Goal: Find contact information: Find contact information

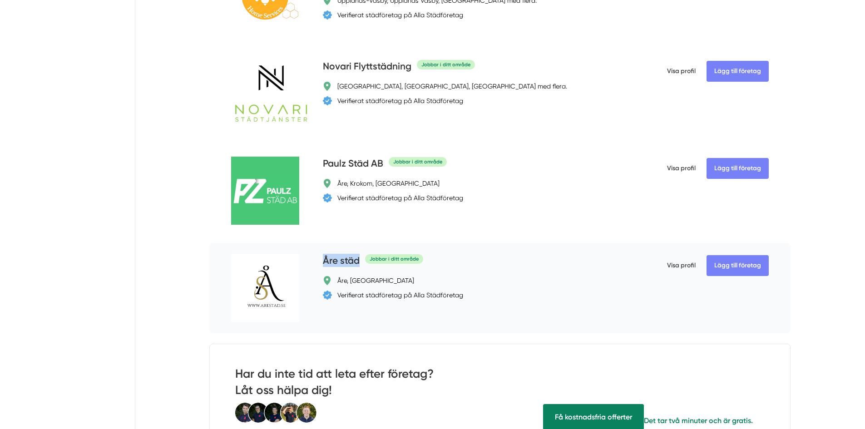
click at [358, 261] on div "Lägg till företag Åre städ Jobbar i ditt område [GEOGRAPHIC_DATA], Östersund Ve…" at bounding box center [499, 288] width 581 height 90
click at [344, 261] on h4 "Åre städ" at bounding box center [341, 261] width 37 height 15
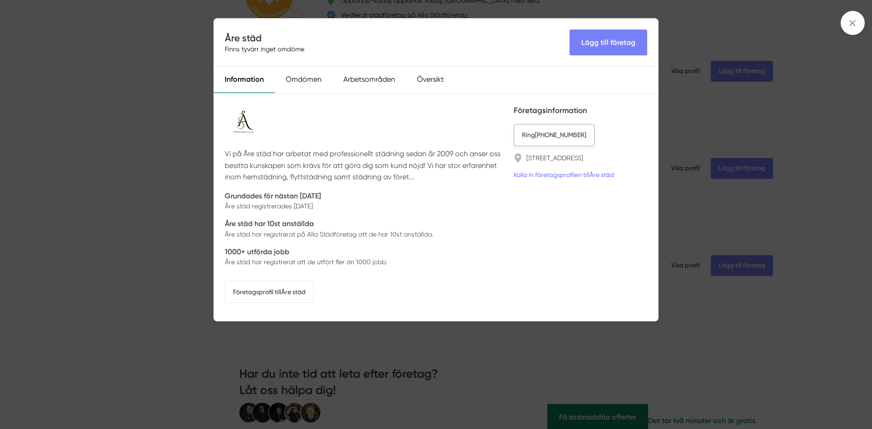
drag, startPoint x: 590, startPoint y: 134, endPoint x: 536, endPoint y: 136, distance: 53.2
click at [536, 136] on li "Ring [PHONE_NUMBER]" at bounding box center [581, 135] width 134 height 22
copy link "[STREET_ADDRESS]"
drag, startPoint x: 610, startPoint y: 155, endPoint x: 526, endPoint y: 159, distance: 83.2
click at [526, 159] on li "[STREET_ADDRESS]" at bounding box center [581, 158] width 134 height 9
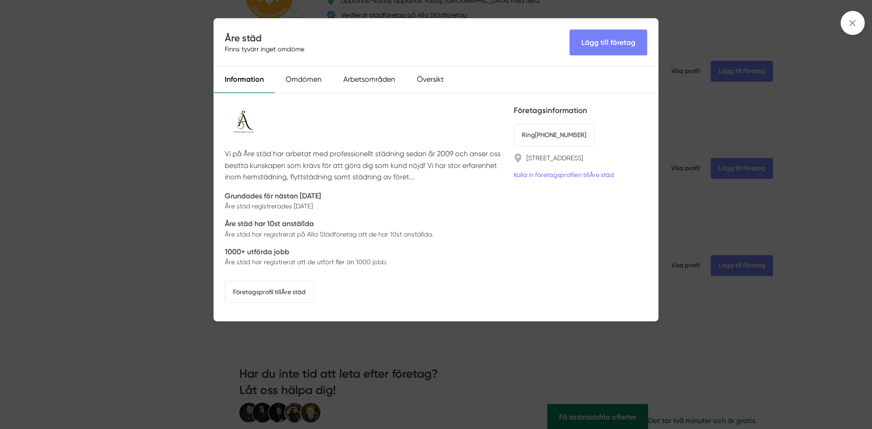
click at [702, 109] on div "Åre städ Finns tyvärr inget omdöme Lägg till företag Information Omdömen Arbets…" at bounding box center [436, 214] width 872 height 429
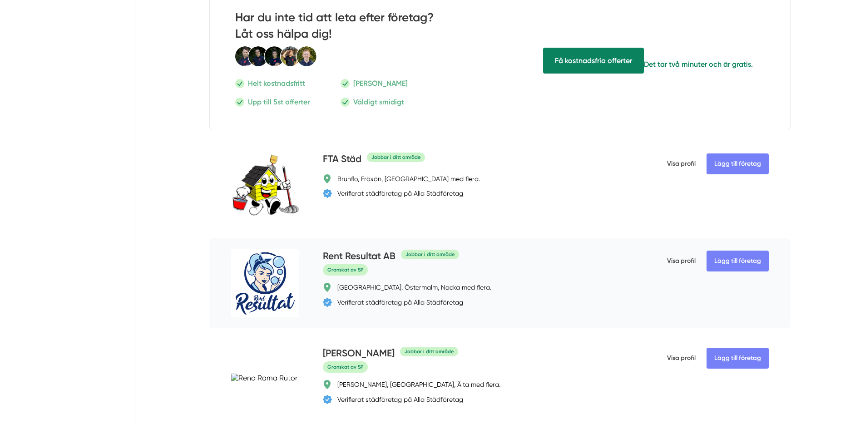
scroll to position [2044, 0]
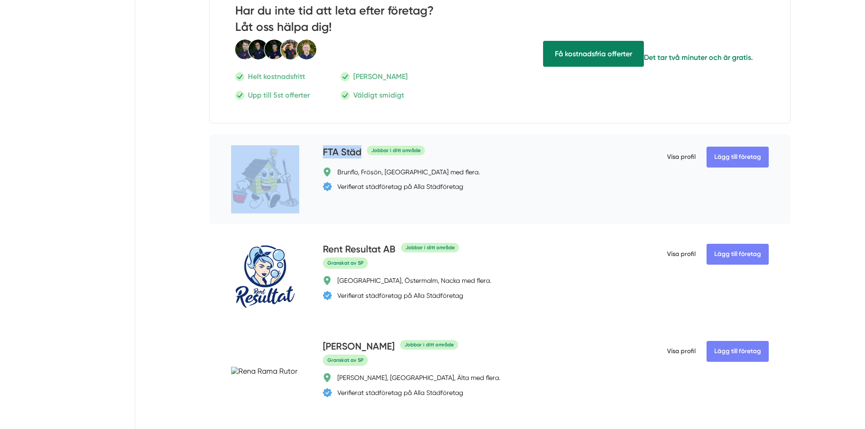
drag, startPoint x: 316, startPoint y: 151, endPoint x: 362, endPoint y: 153, distance: 45.5
click at [362, 153] on div "Lägg till företag FTA Städ Jobbar i ditt område Brunflo, [GEOGRAPHIC_DATA], [GE…" at bounding box center [499, 179] width 581 height 90
copy div "Lägg till företag FTA Städ"
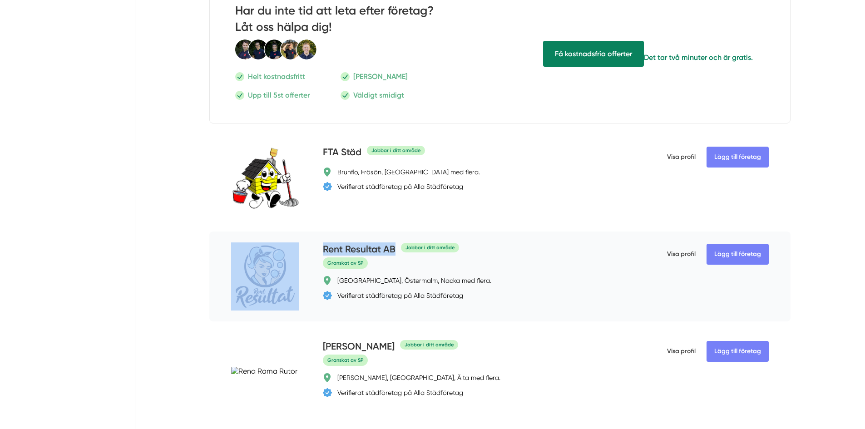
drag, startPoint x: 315, startPoint y: 243, endPoint x: 379, endPoint y: 249, distance: 64.4
click at [396, 254] on div "Lägg till företag Rent Resultat AB Jobbar i ditt område Granskat av [GEOGRAPHIC…" at bounding box center [499, 277] width 581 height 90
copy div "Lägg till företag Rent Resultat AB"
